Goal: Information Seeking & Learning: Learn about a topic

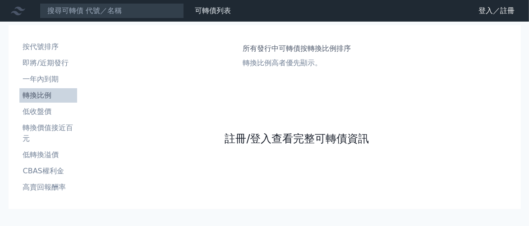
click at [273, 134] on link "註冊/登入查看完整可轉債資訊" at bounding box center [297, 139] width 144 height 14
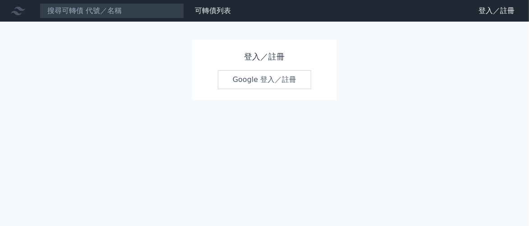
click at [274, 79] on link "Google 登入／註冊" at bounding box center [265, 79] width 94 height 19
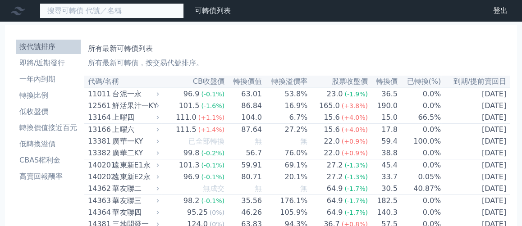
click at [152, 12] on input at bounding box center [112, 10] width 144 height 15
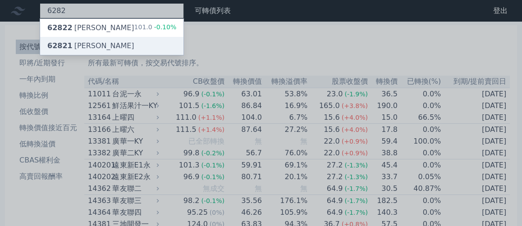
type input "6282"
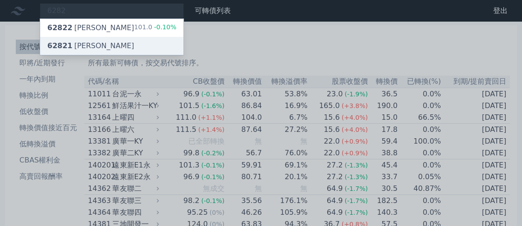
click at [135, 48] on div "62821 [PERSON_NAME]" at bounding box center [111, 46] width 143 height 18
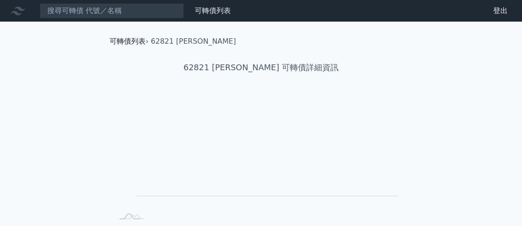
click at [132, 42] on link "可轉債列表" at bounding box center [128, 41] width 36 height 9
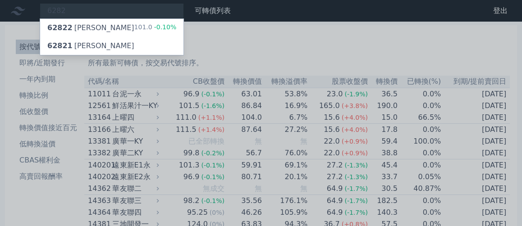
click at [133, 12] on div at bounding box center [261, 113] width 522 height 226
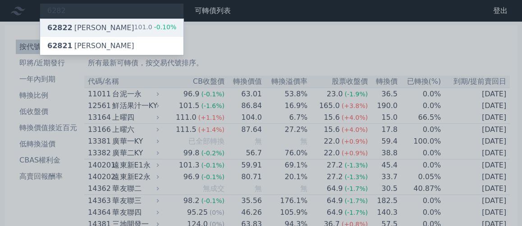
type input "6282"
click at [116, 25] on div "62822 [PERSON_NAME]二 101.0 -0.10%" at bounding box center [111, 28] width 143 height 18
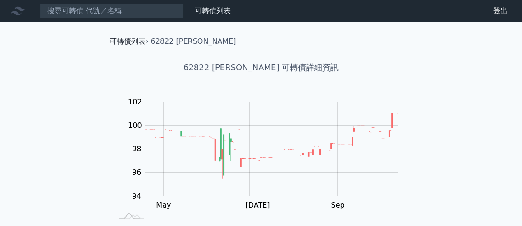
click at [124, 40] on link "可轉債列表" at bounding box center [128, 41] width 36 height 9
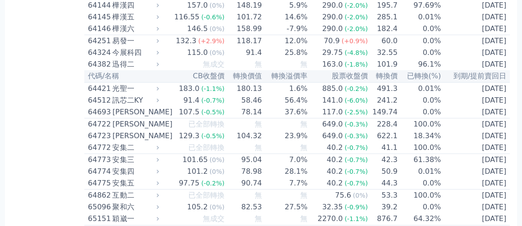
scroll to position [3759, 0]
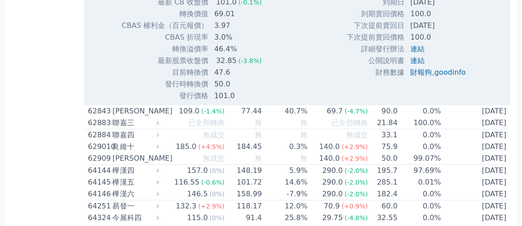
scroll to position [3849, 0]
